Goal: Use online tool/utility: Utilize a website feature to perform a specific function

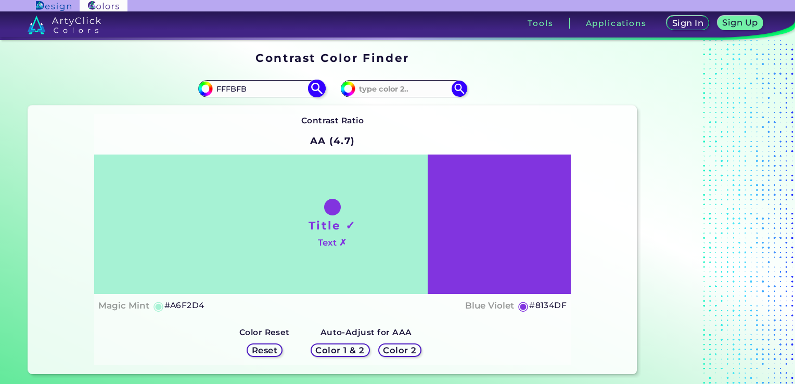
type input "FFFBFB"
click at [315, 90] on img at bounding box center [316, 89] width 18 height 18
type input "#fffbfb"
type input "#FFFBFB"
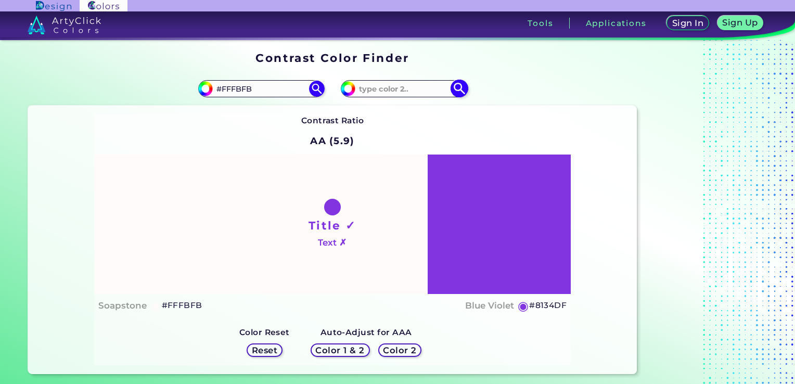
click at [405, 84] on input at bounding box center [403, 89] width 97 height 14
paste input "#2e294e"
type input "#2e294e"
type input "#2E294E"
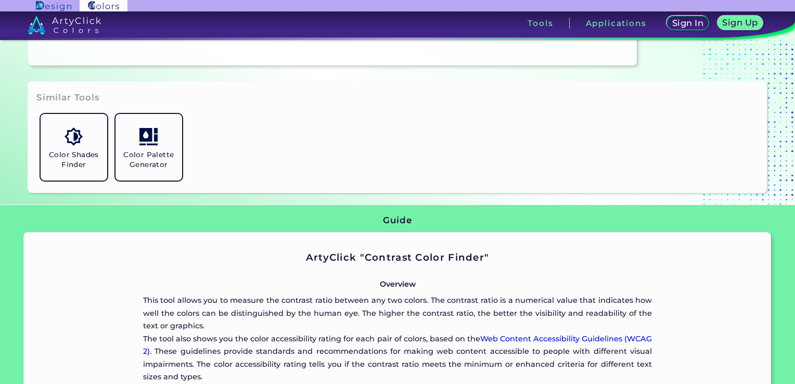
scroll to position [312, 0]
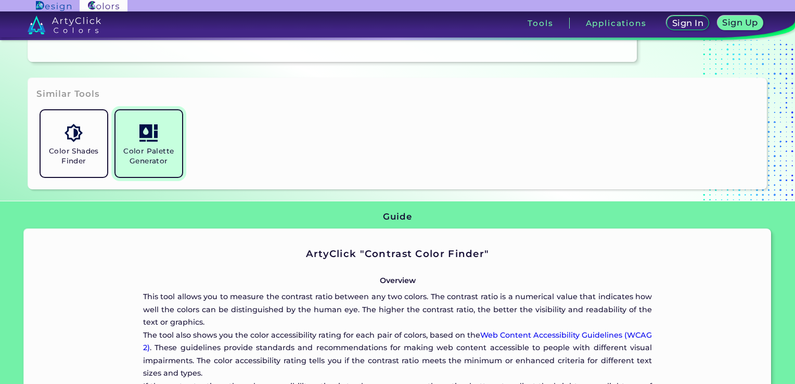
click at [168, 159] on h5 "Color Palette Generator" at bounding box center [149, 156] width 58 height 20
